Goal: Task Accomplishment & Management: Manage account settings

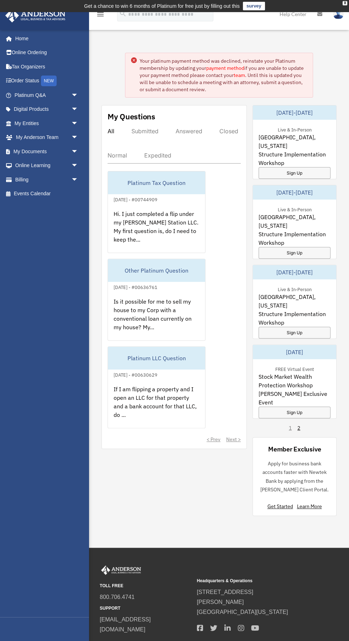
click at [230, 68] on link "payment method" at bounding box center [225, 68] width 38 height 6
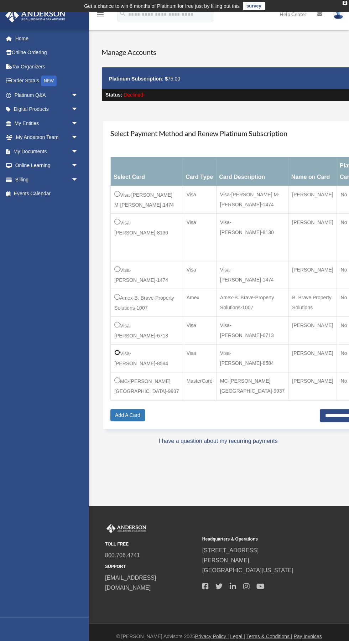
scroll to position [3, 0]
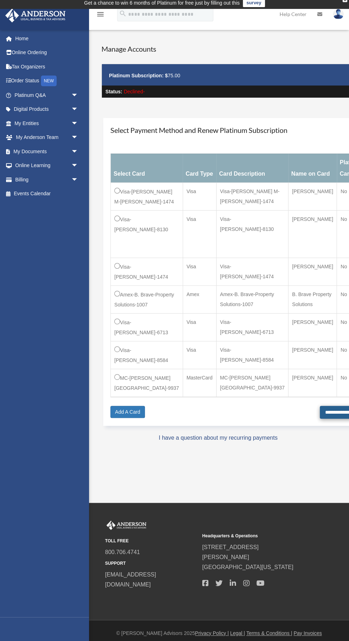
click at [320, 406] on input "**********" at bounding box center [341, 412] width 43 height 13
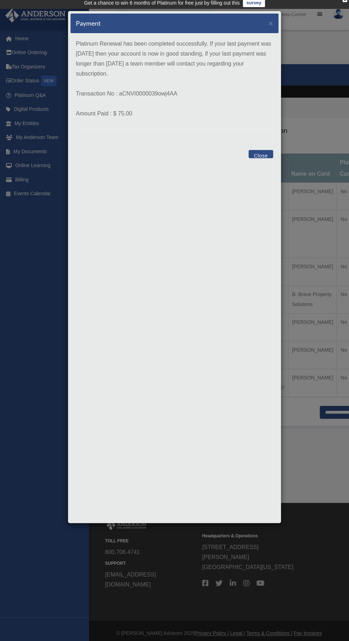
click at [263, 154] on button "Close" at bounding box center [261, 154] width 25 height 8
